Goal: Information Seeking & Learning: Learn about a topic

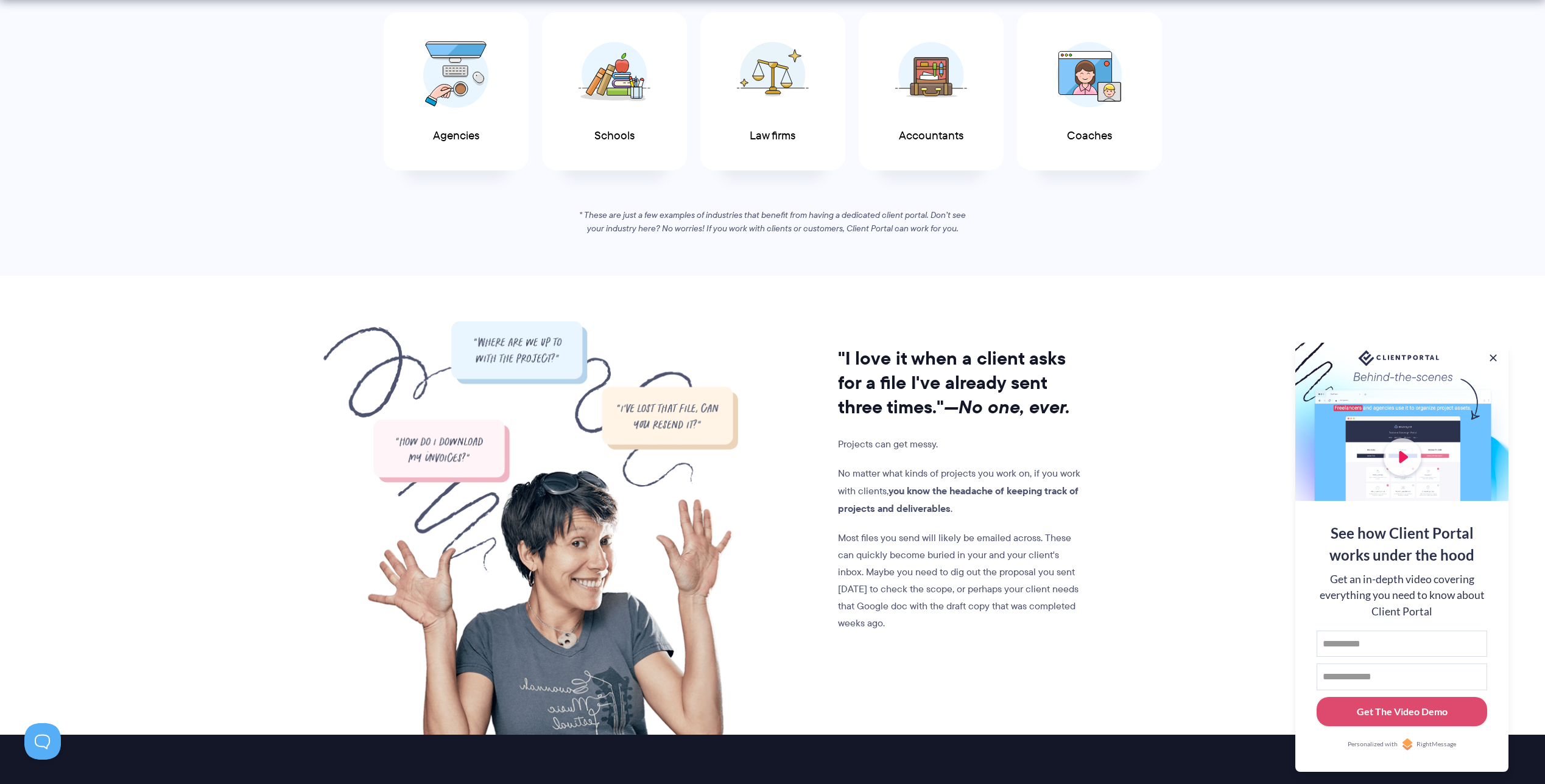
scroll to position [745, 0]
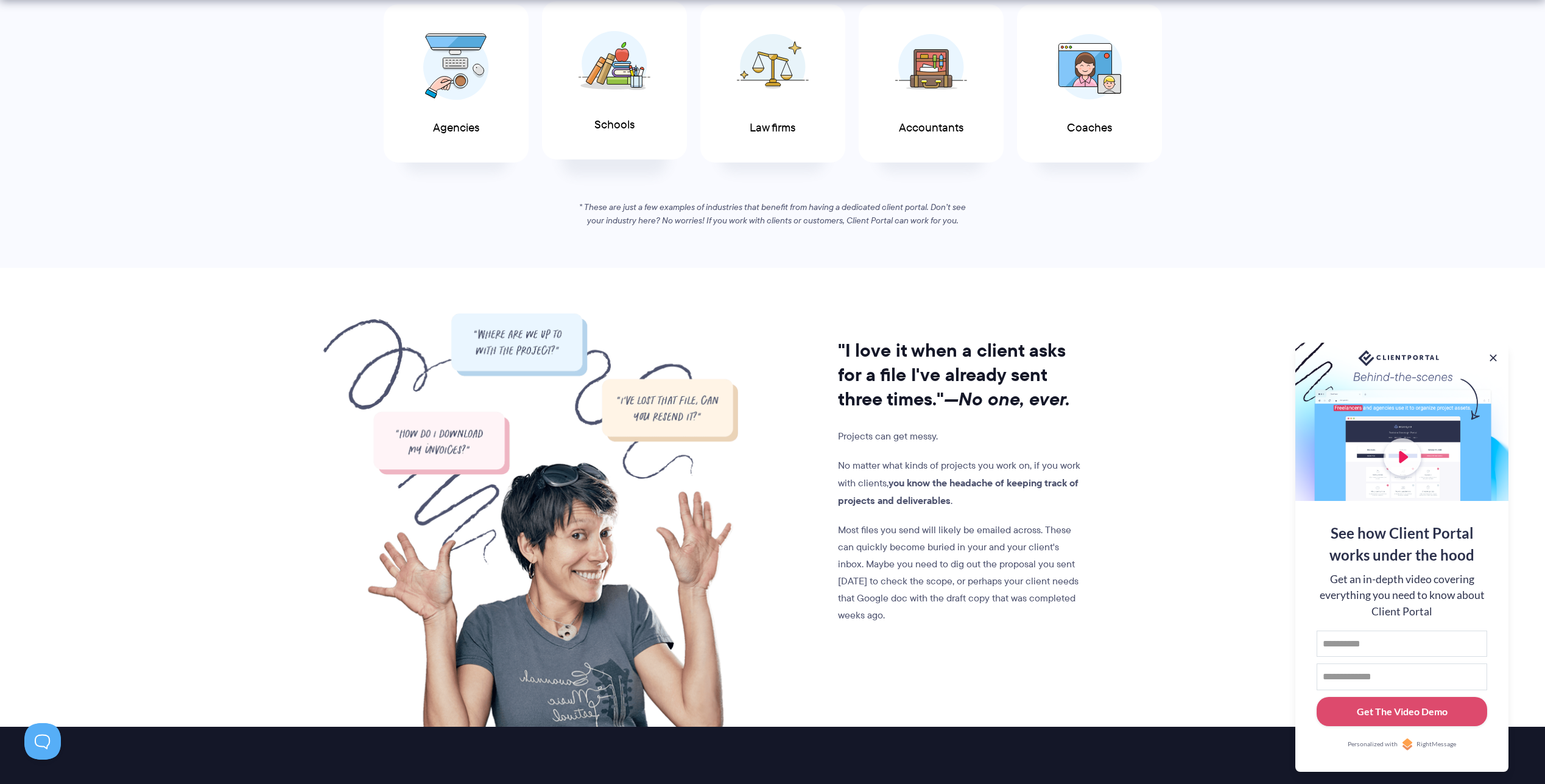
click at [641, 73] on img at bounding box center [615, 64] width 72 height 67
click at [1492, 352] on button at bounding box center [1493, 358] width 15 height 15
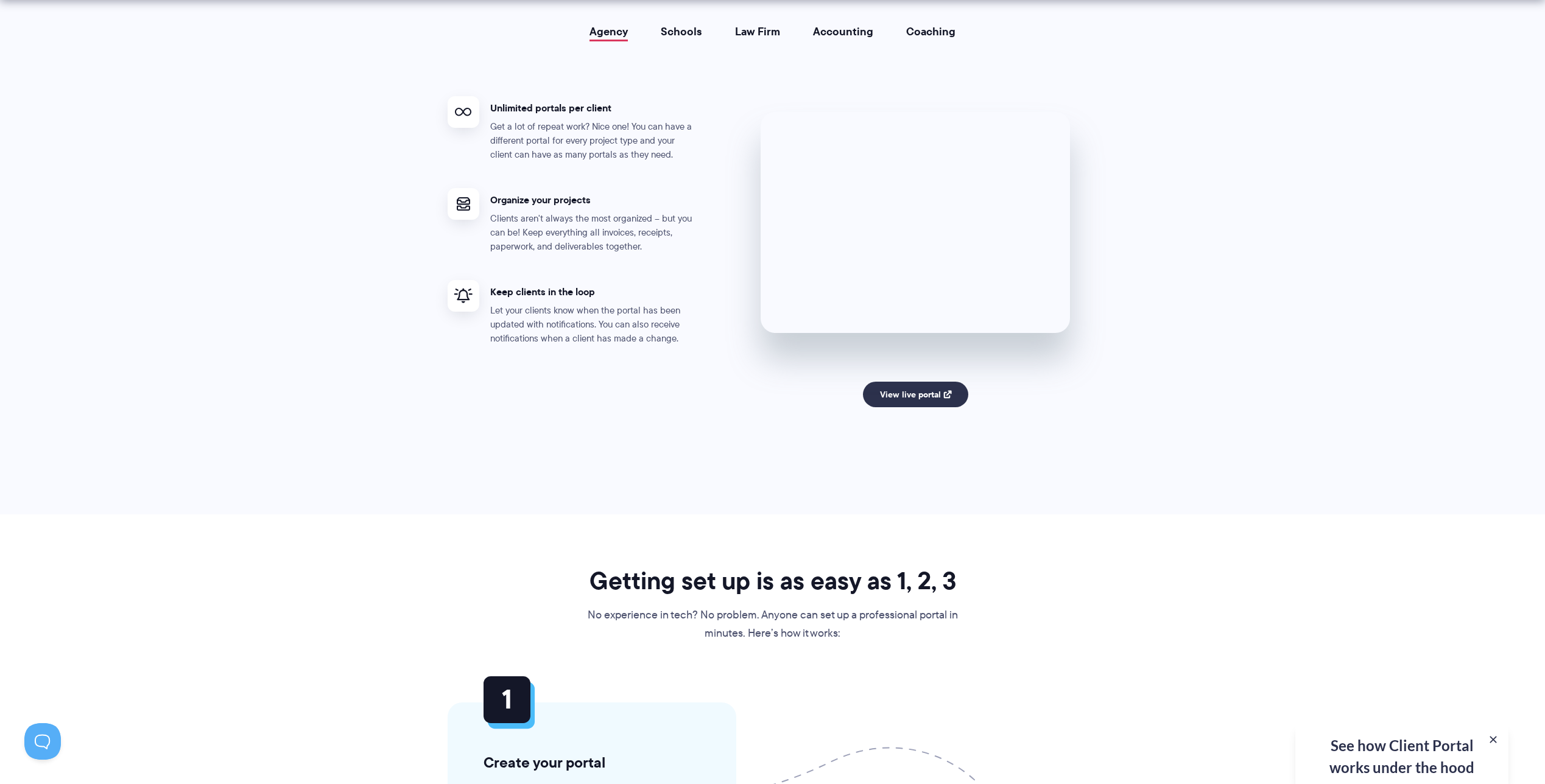
scroll to position [2295, 0]
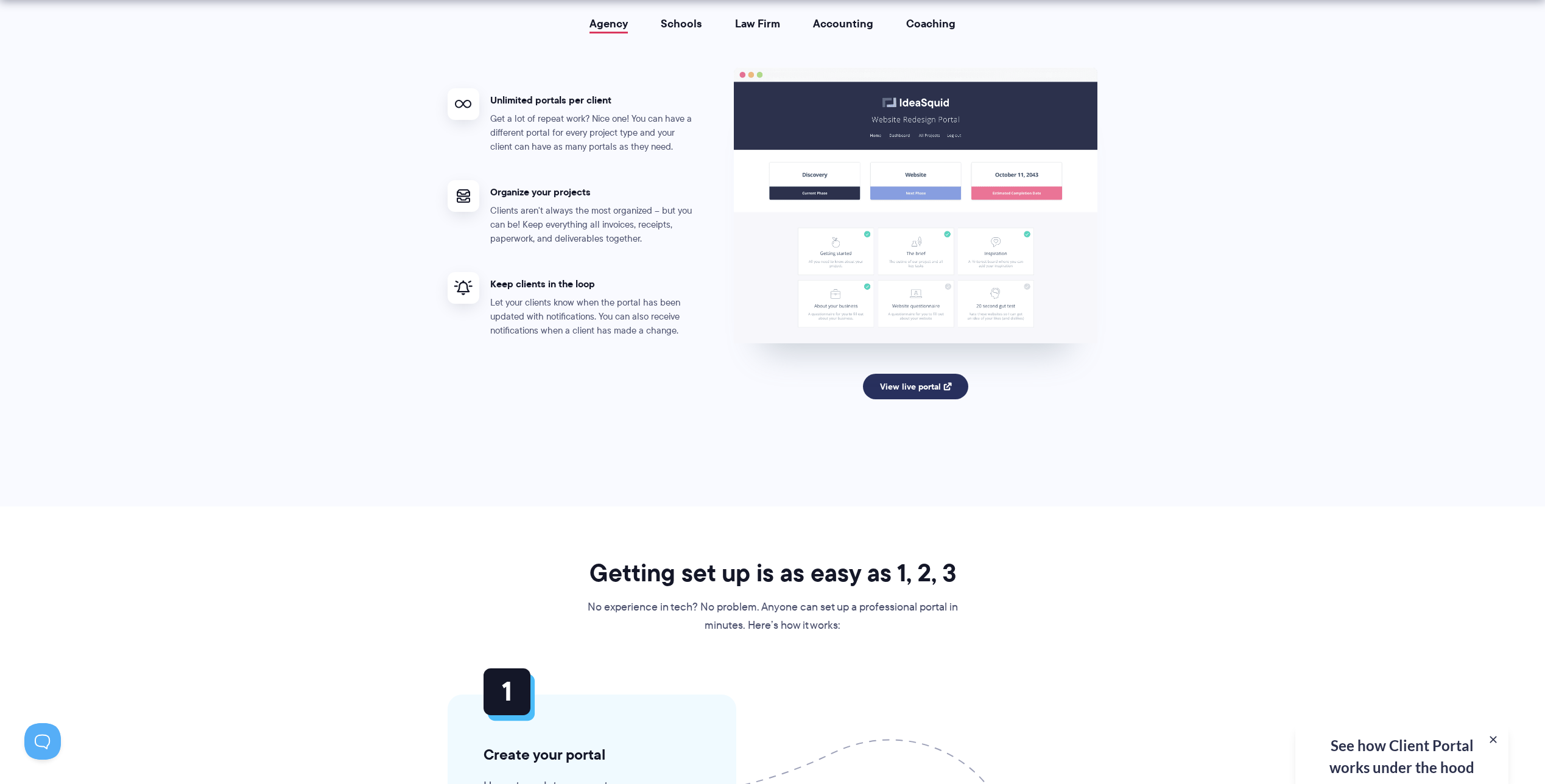
click at [914, 389] on link "View live portal" at bounding box center [916, 386] width 105 height 25
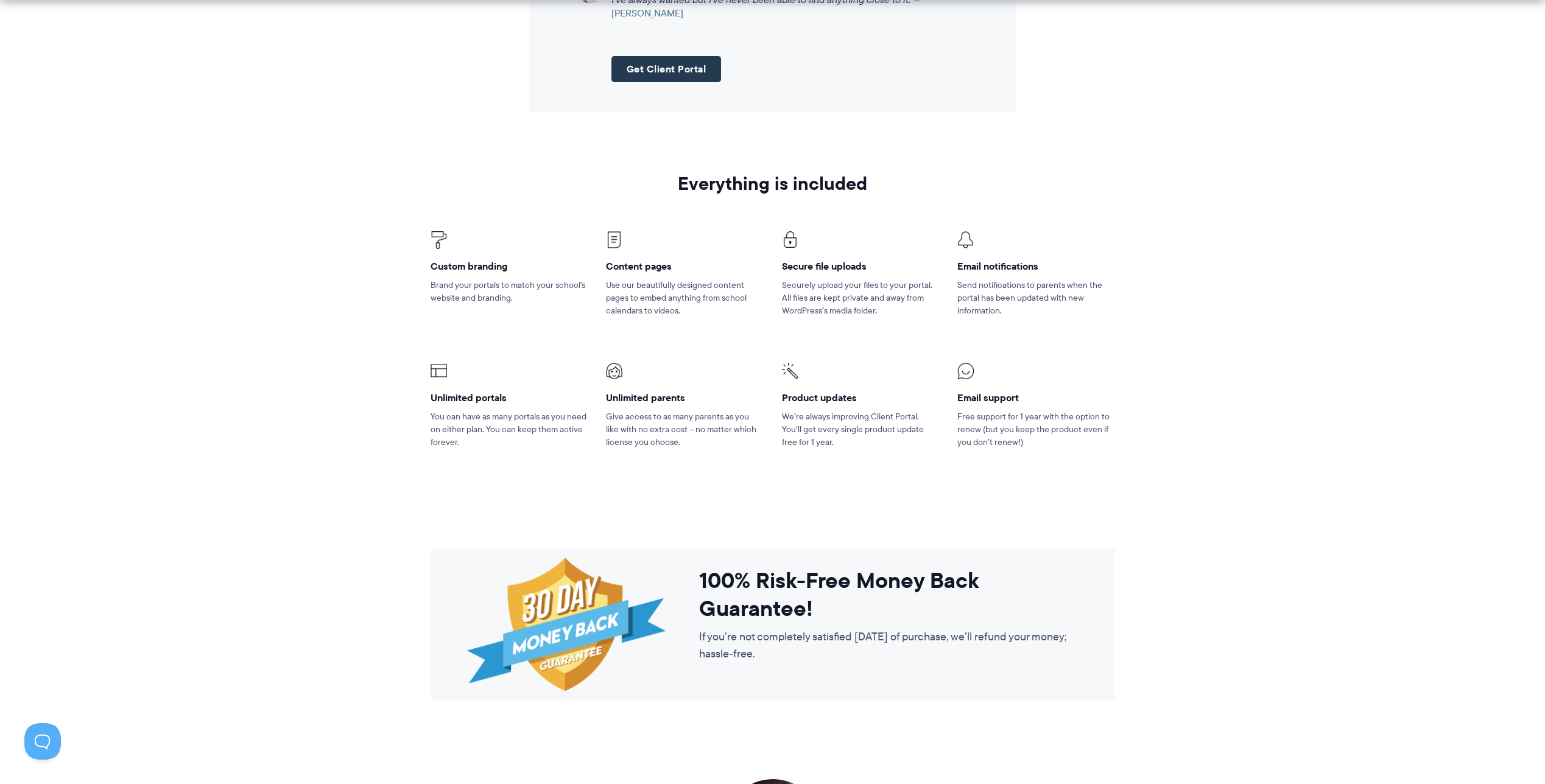
scroll to position [1575, 0]
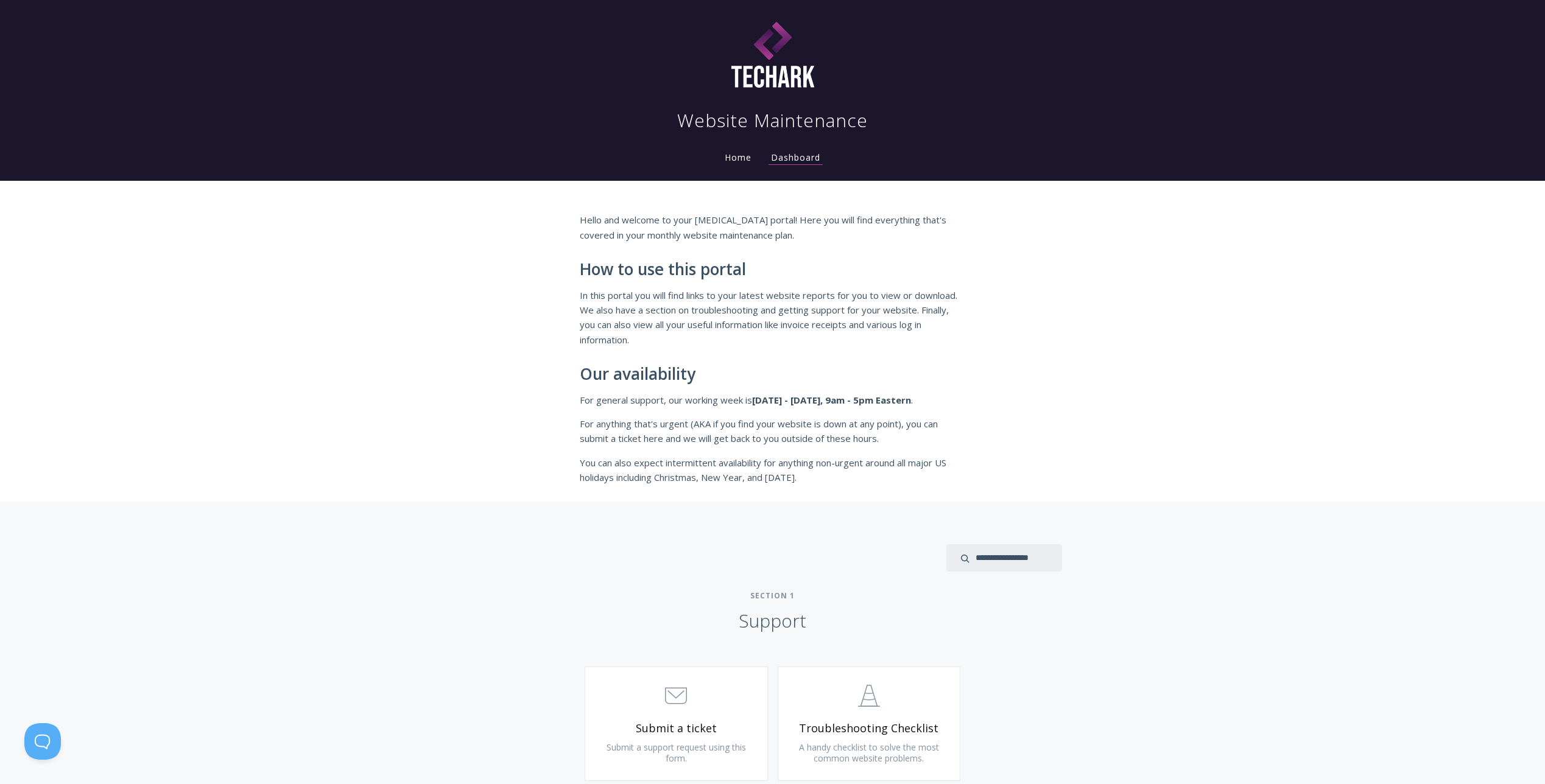
click at [741, 160] on link "Home" at bounding box center [739, 157] width 32 height 11
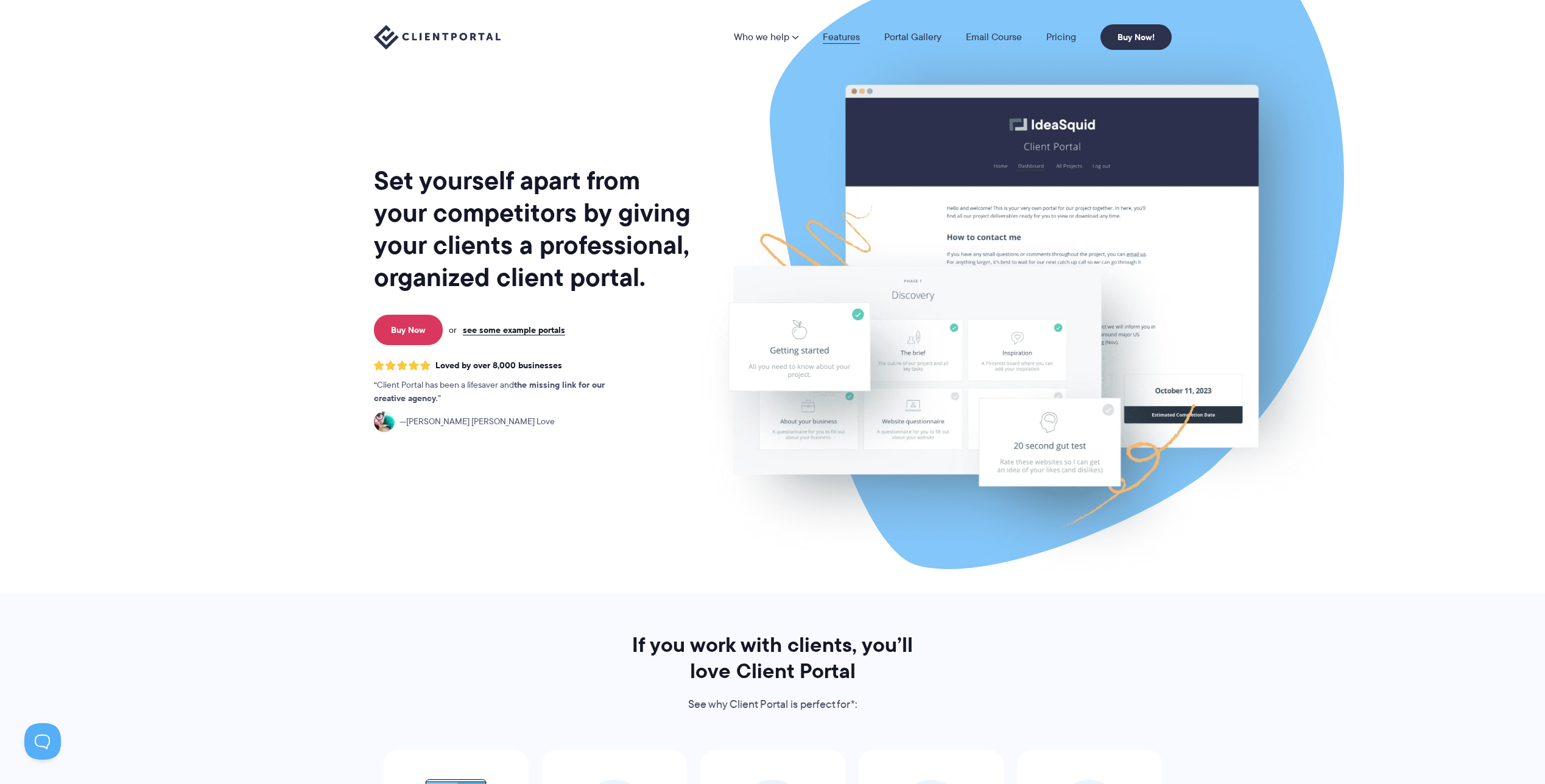
click at [842, 41] on link "Features" at bounding box center [841, 37] width 37 height 10
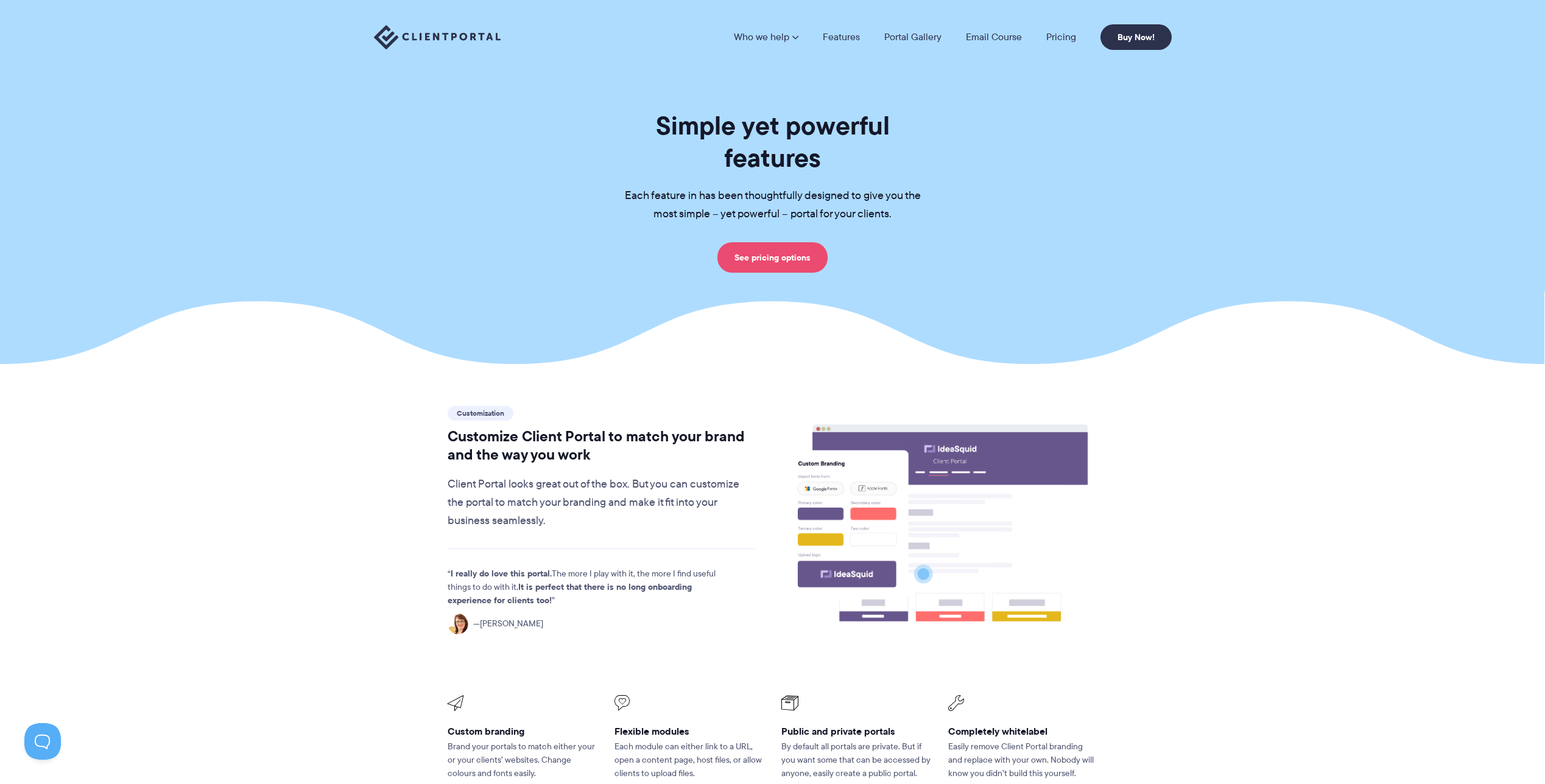
click at [752, 242] on link "See pricing options" at bounding box center [772, 258] width 111 height 31
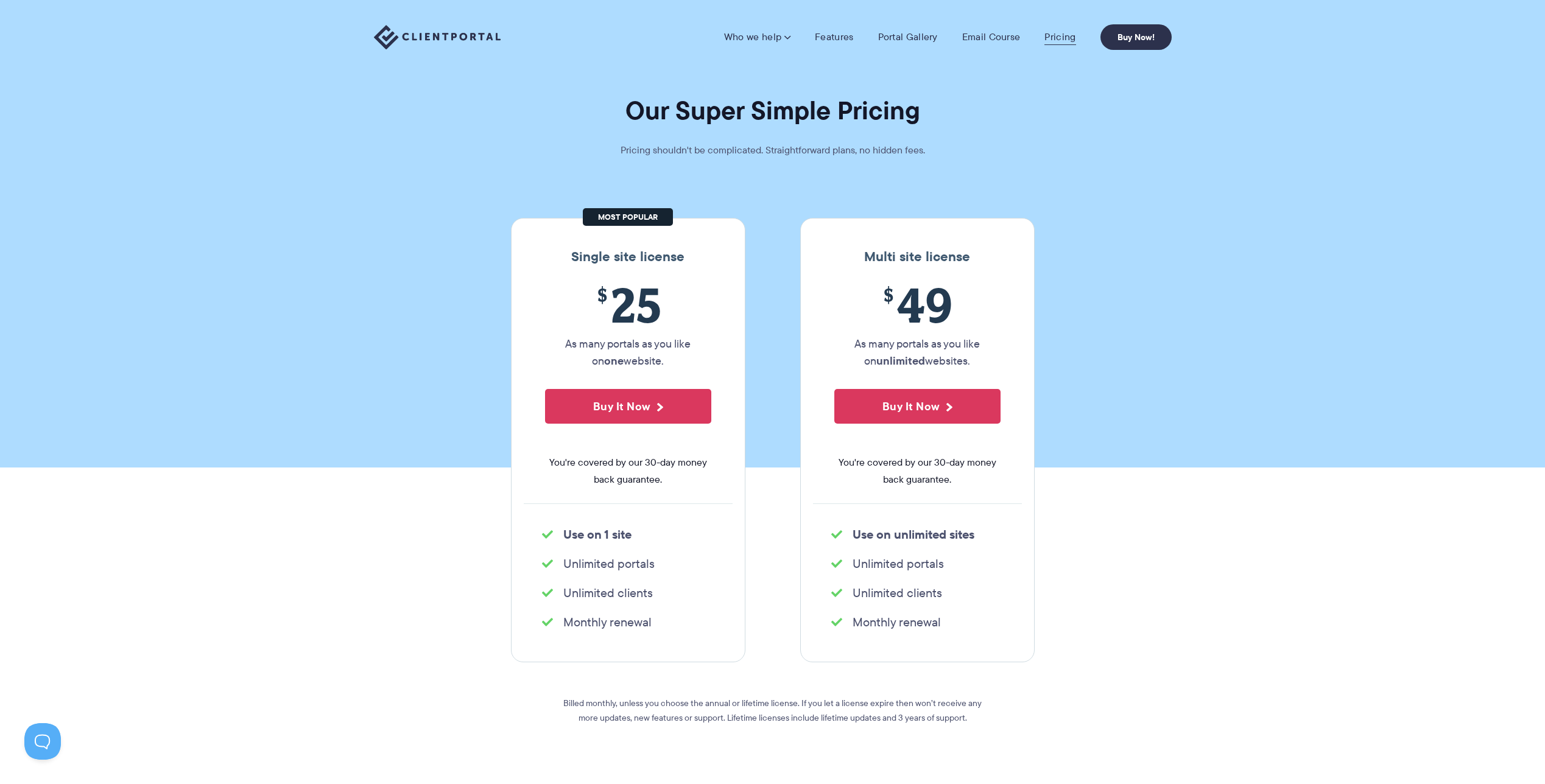
click at [1064, 37] on link "Pricing" at bounding box center [1060, 37] width 31 height 12
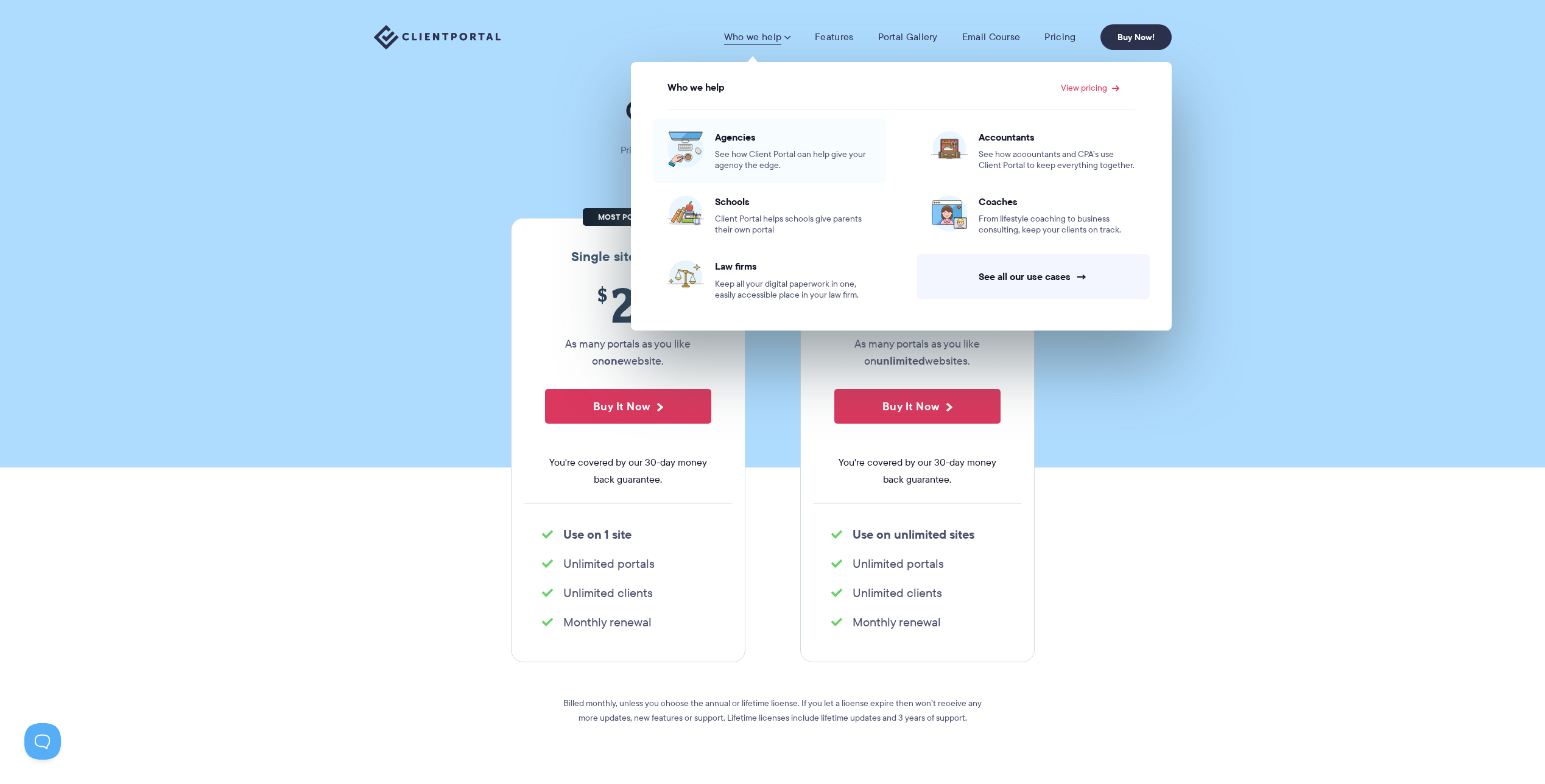
click at [744, 136] on span "Agencies" at bounding box center [793, 137] width 156 height 12
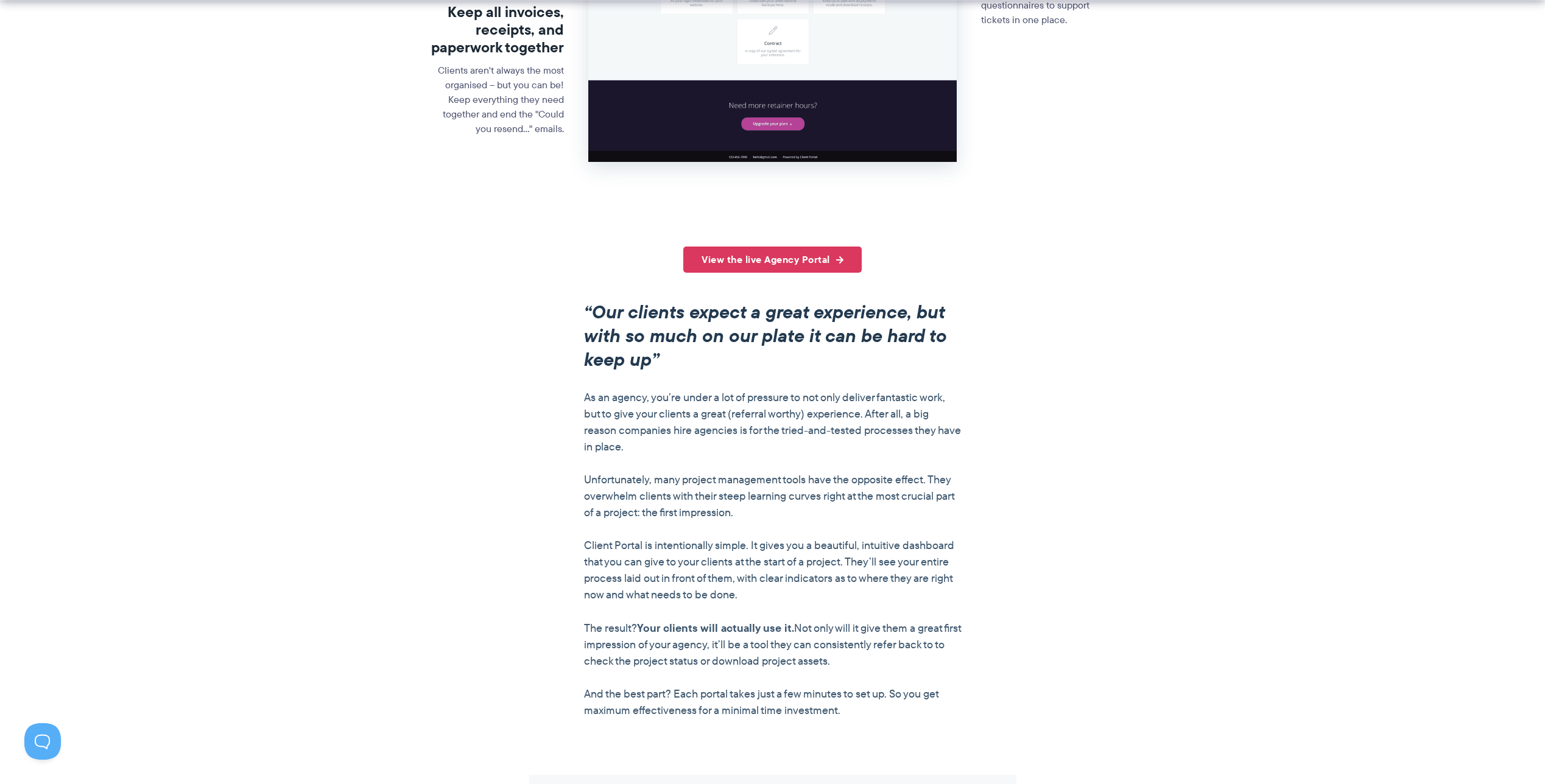
scroll to position [972, 0]
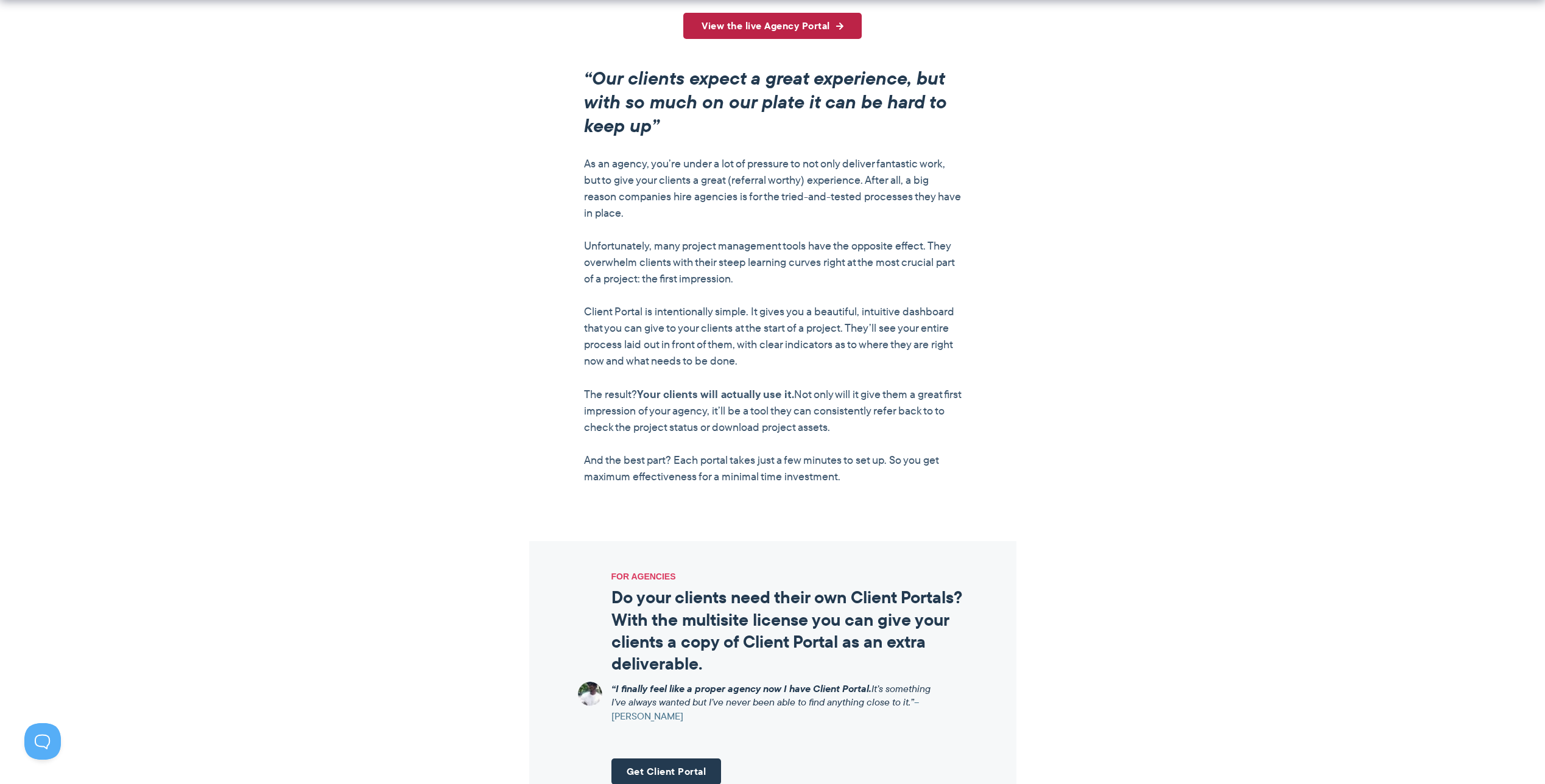
click at [780, 25] on link "View the live Agency Portal" at bounding box center [772, 25] width 178 height 26
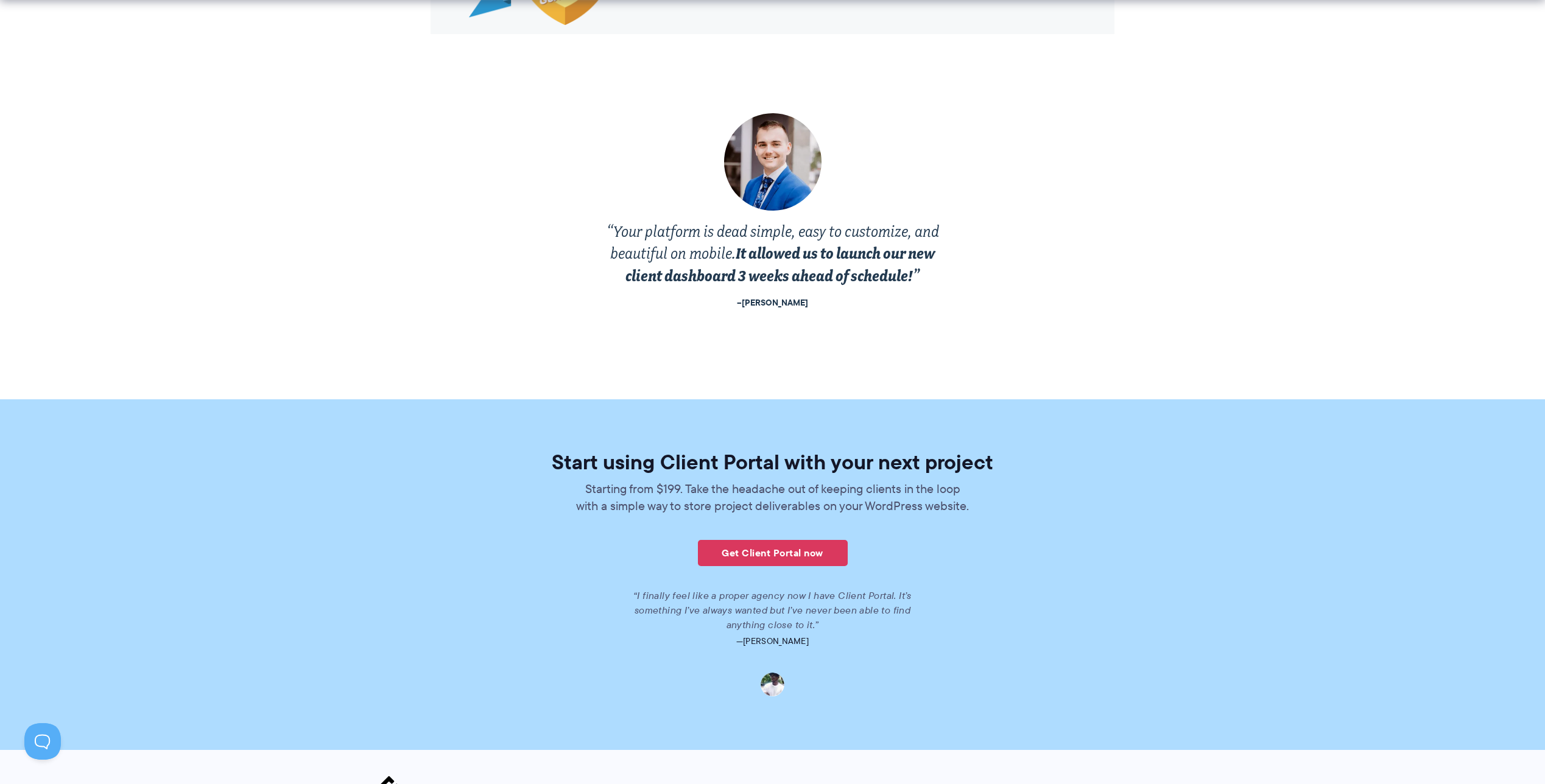
scroll to position [2279, 0]
